Goal: Navigation & Orientation: Find specific page/section

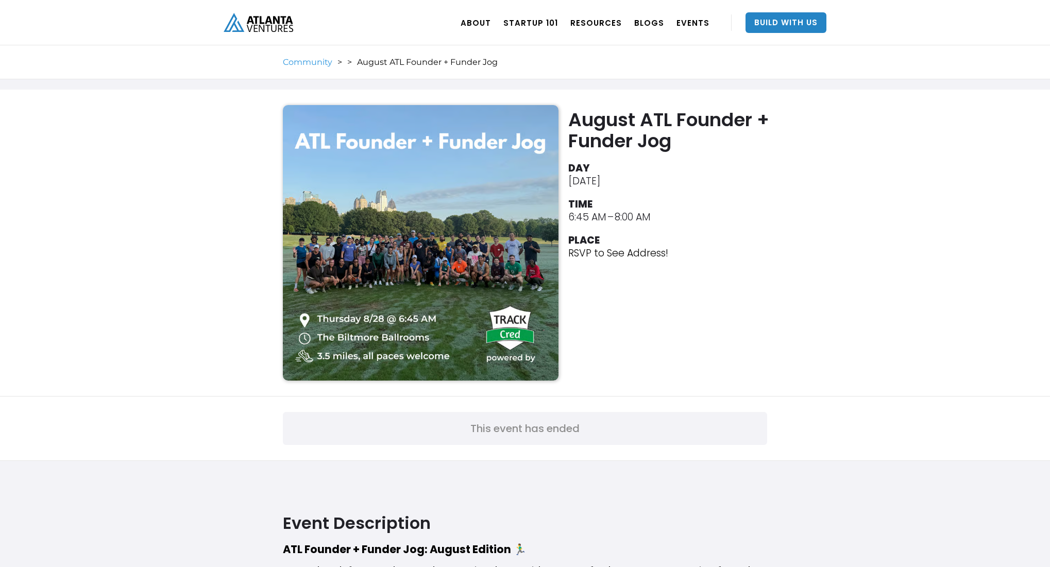
click at [314, 63] on link "Community" at bounding box center [307, 62] width 49 height 10
click at [313, 61] on link "Community" at bounding box center [307, 62] width 49 height 10
click at [435, 61] on div "August ATL Founder + Funder Jog" at bounding box center [427, 62] width 141 height 10
click at [680, 19] on link "EVENTS" at bounding box center [693, 22] width 33 height 29
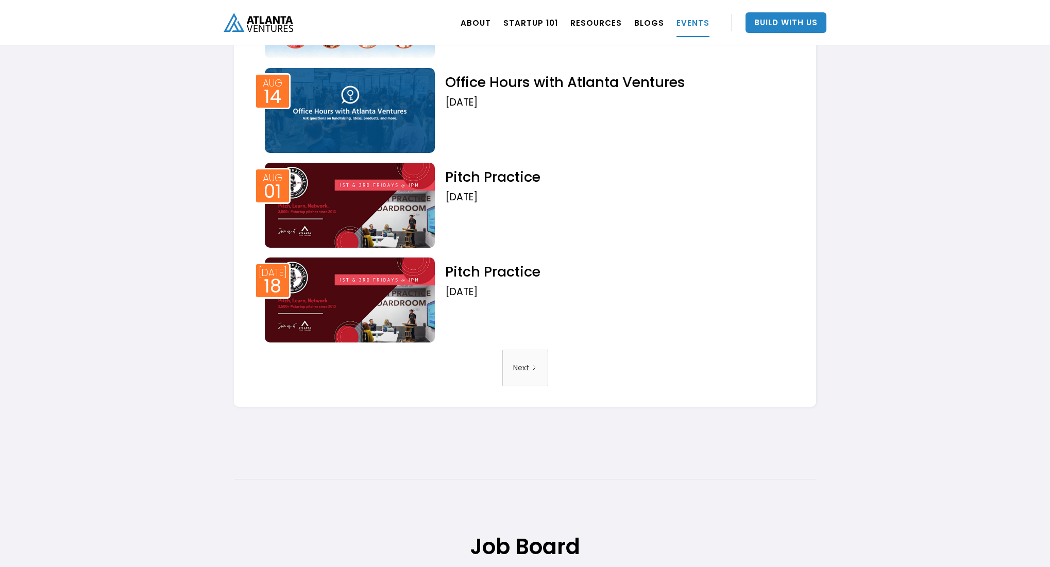
scroll to position [1631, 0]
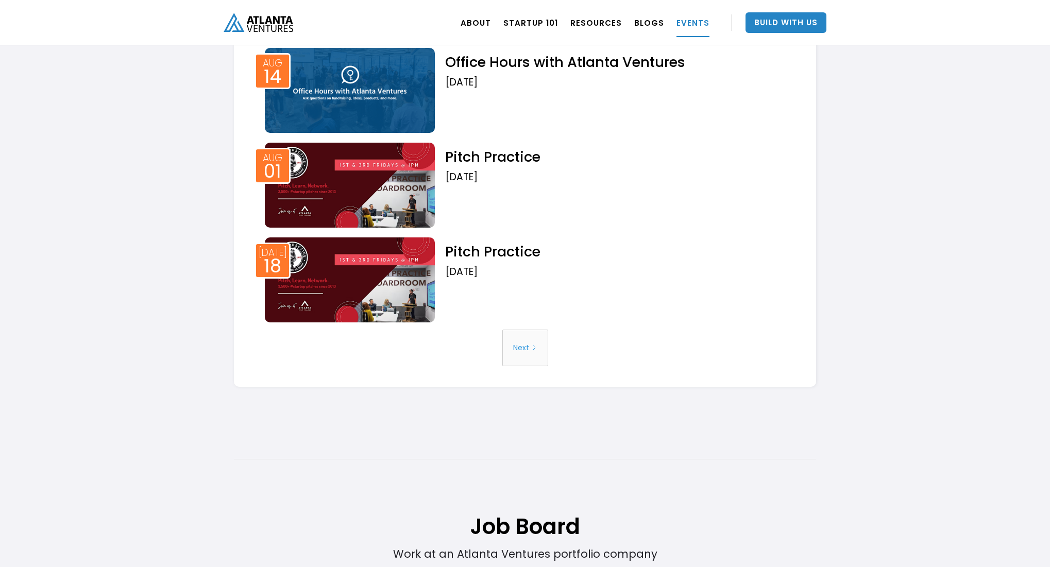
click at [523, 346] on div "Next" at bounding box center [521, 348] width 16 height 26
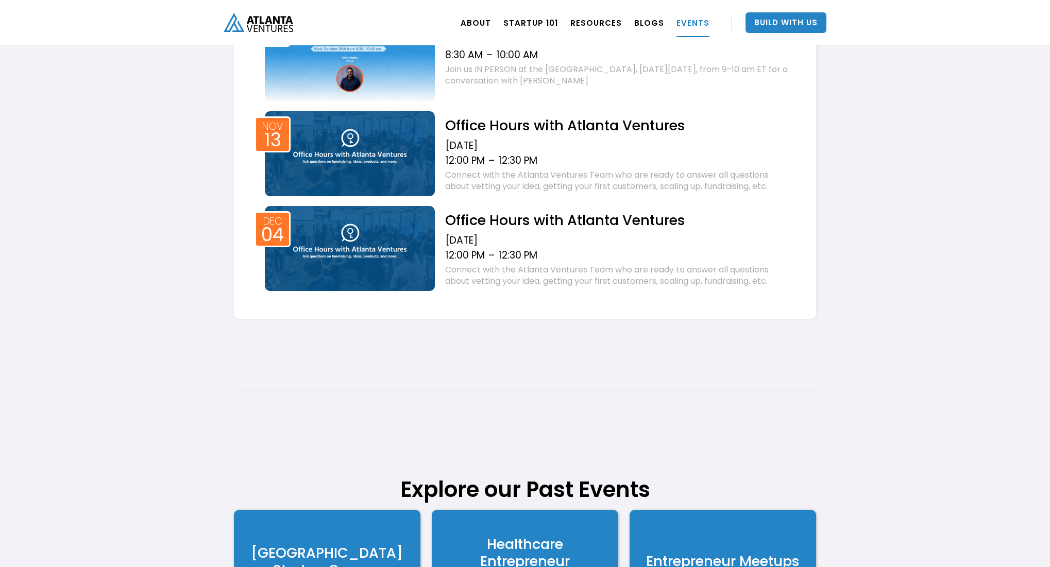
scroll to position [689, 0]
